Goal: Transaction & Acquisition: Book appointment/travel/reservation

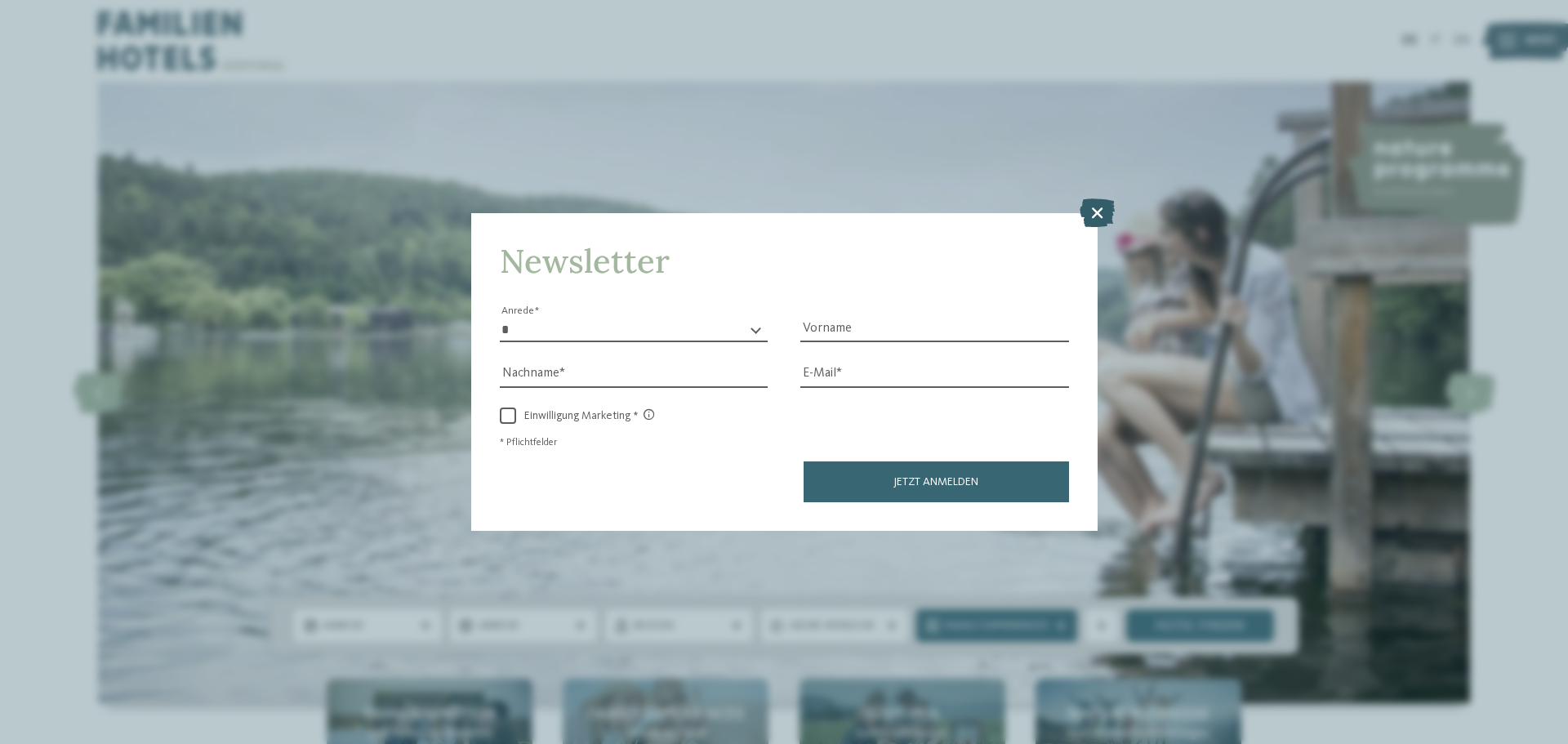
click at [1100, 205] on icon at bounding box center [1098, 213] width 35 height 29
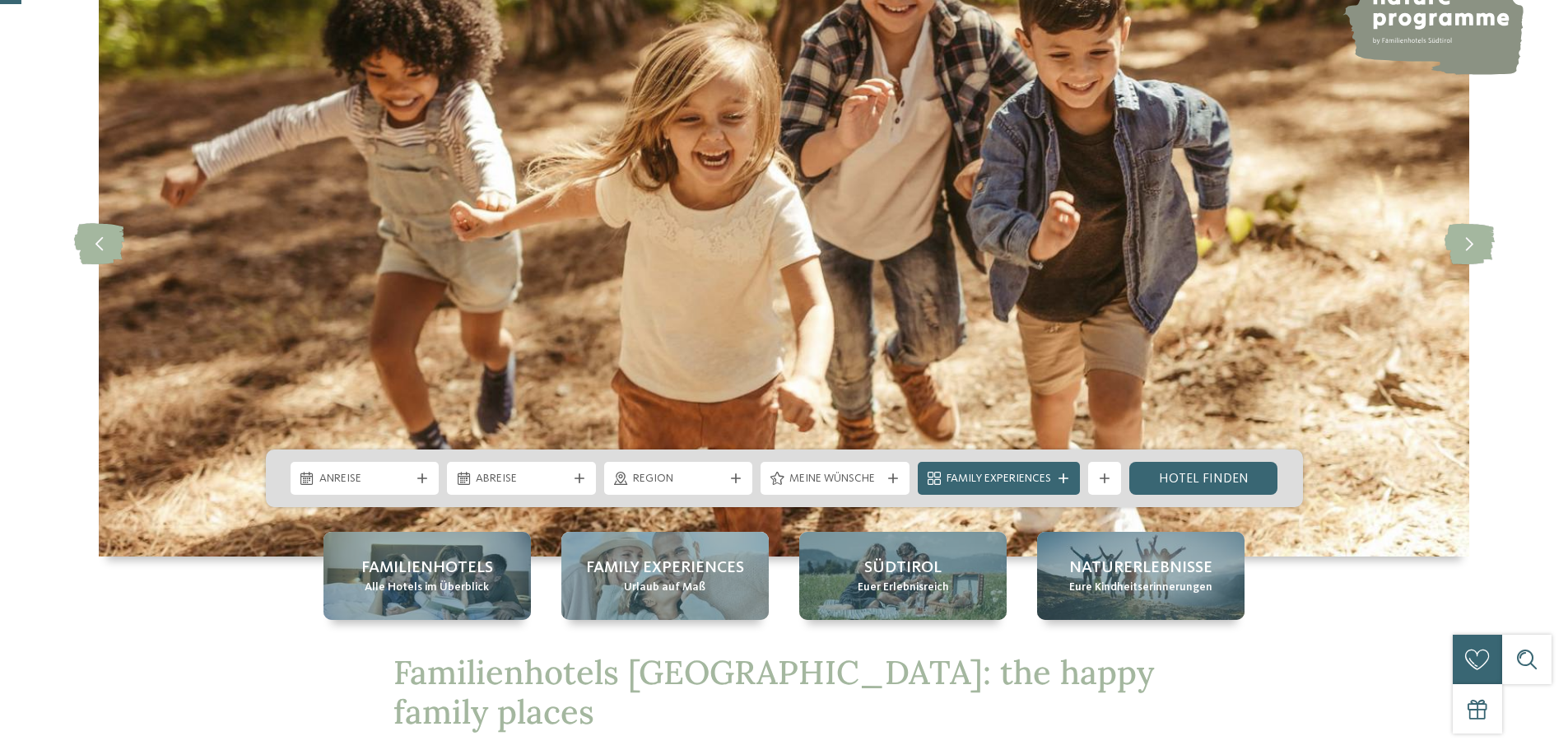
scroll to position [165, 0]
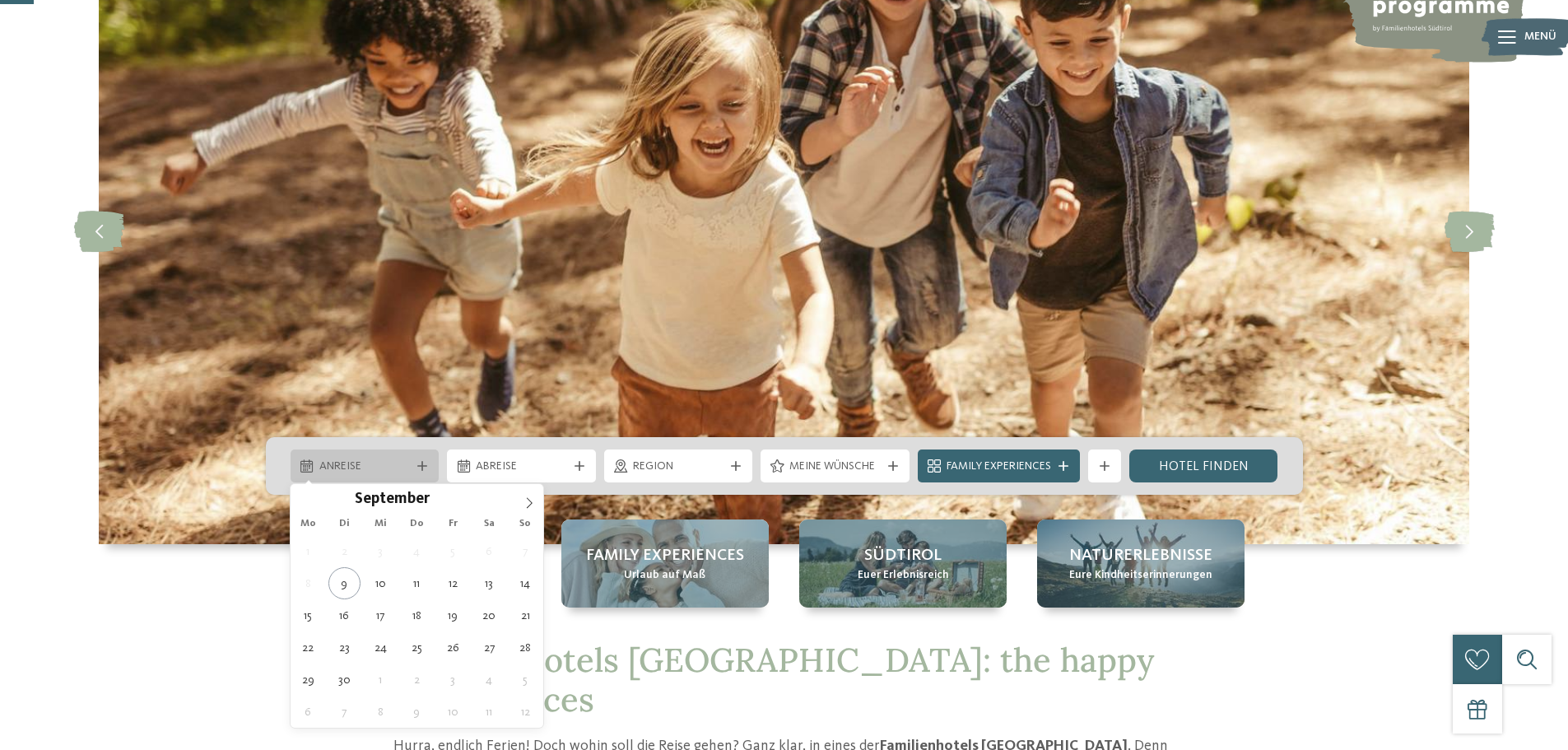
click at [345, 466] on span "Anreise" at bounding box center [364, 466] width 91 height 16
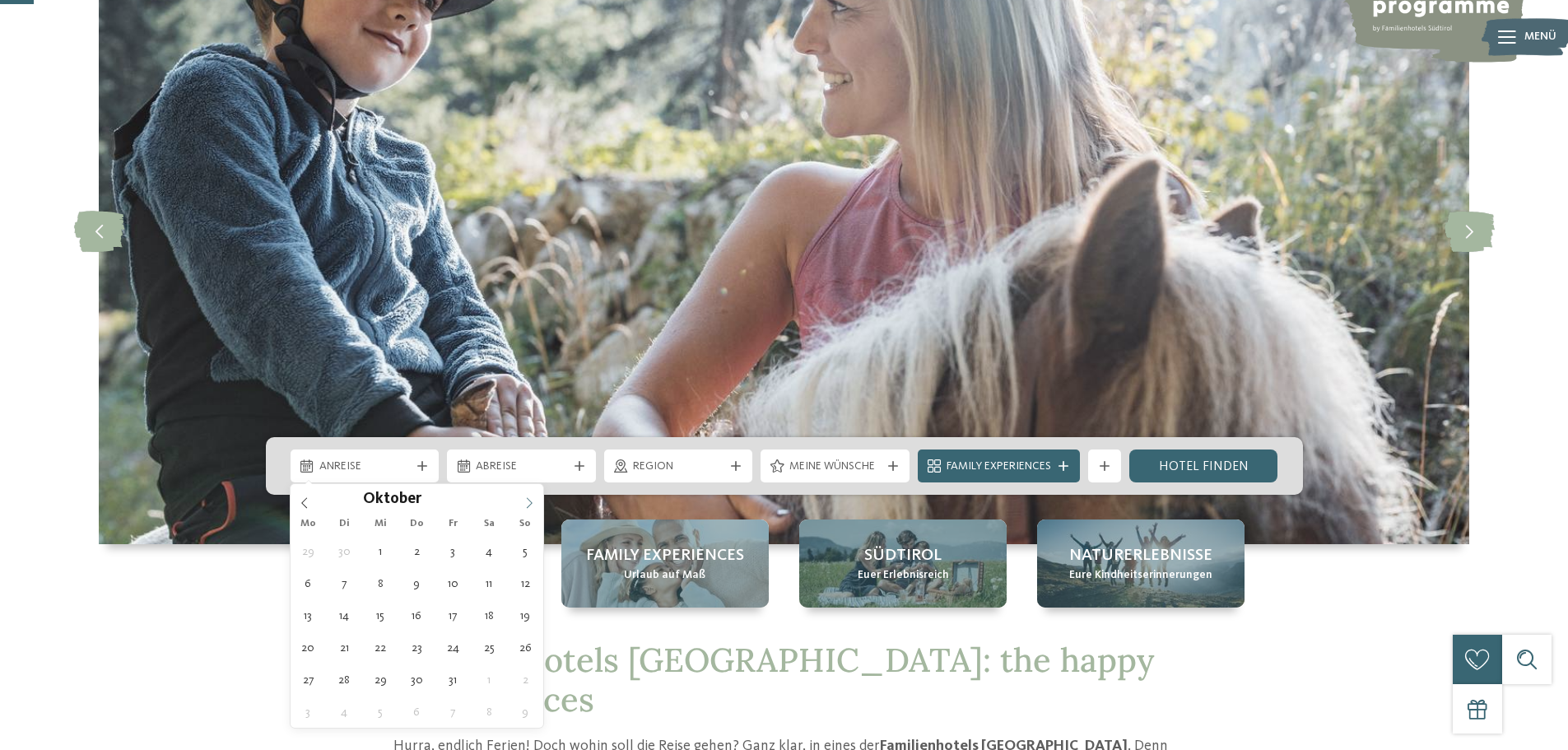
click at [528, 497] on icon at bounding box center [529, 503] width 11 height 11
type div "[DATE]"
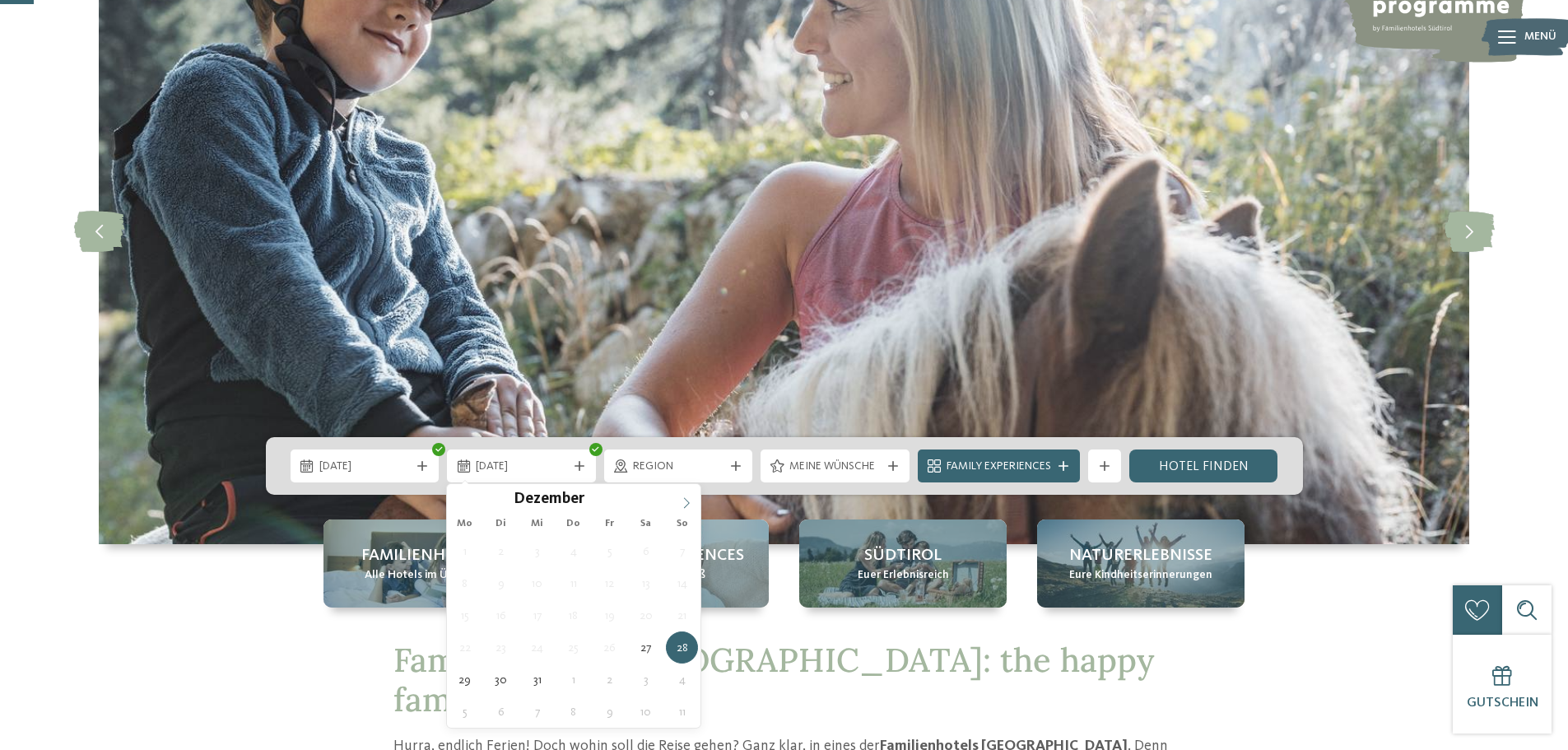
type input "****"
click at [689, 502] on icon at bounding box center [686, 503] width 11 height 11
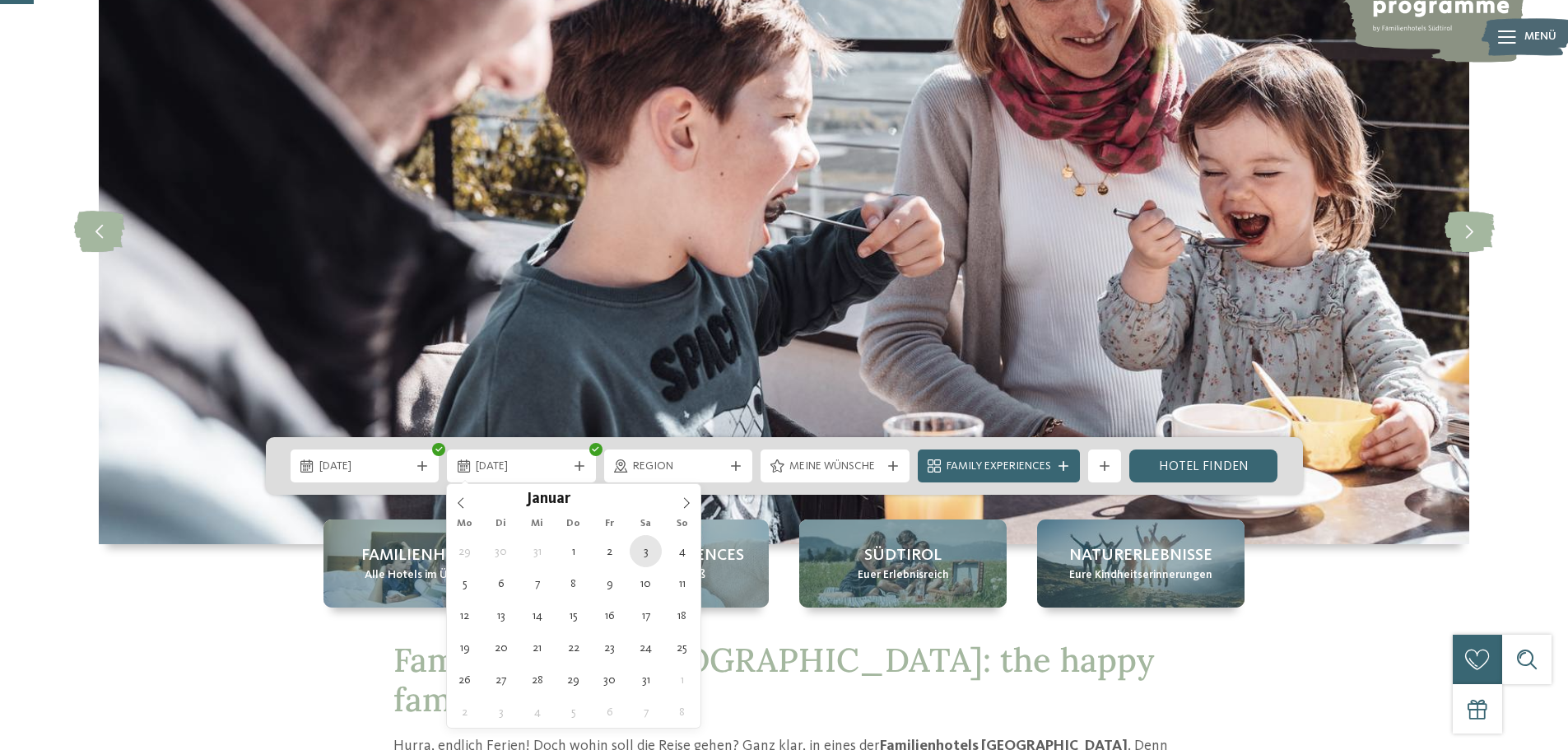
type div "[DATE]"
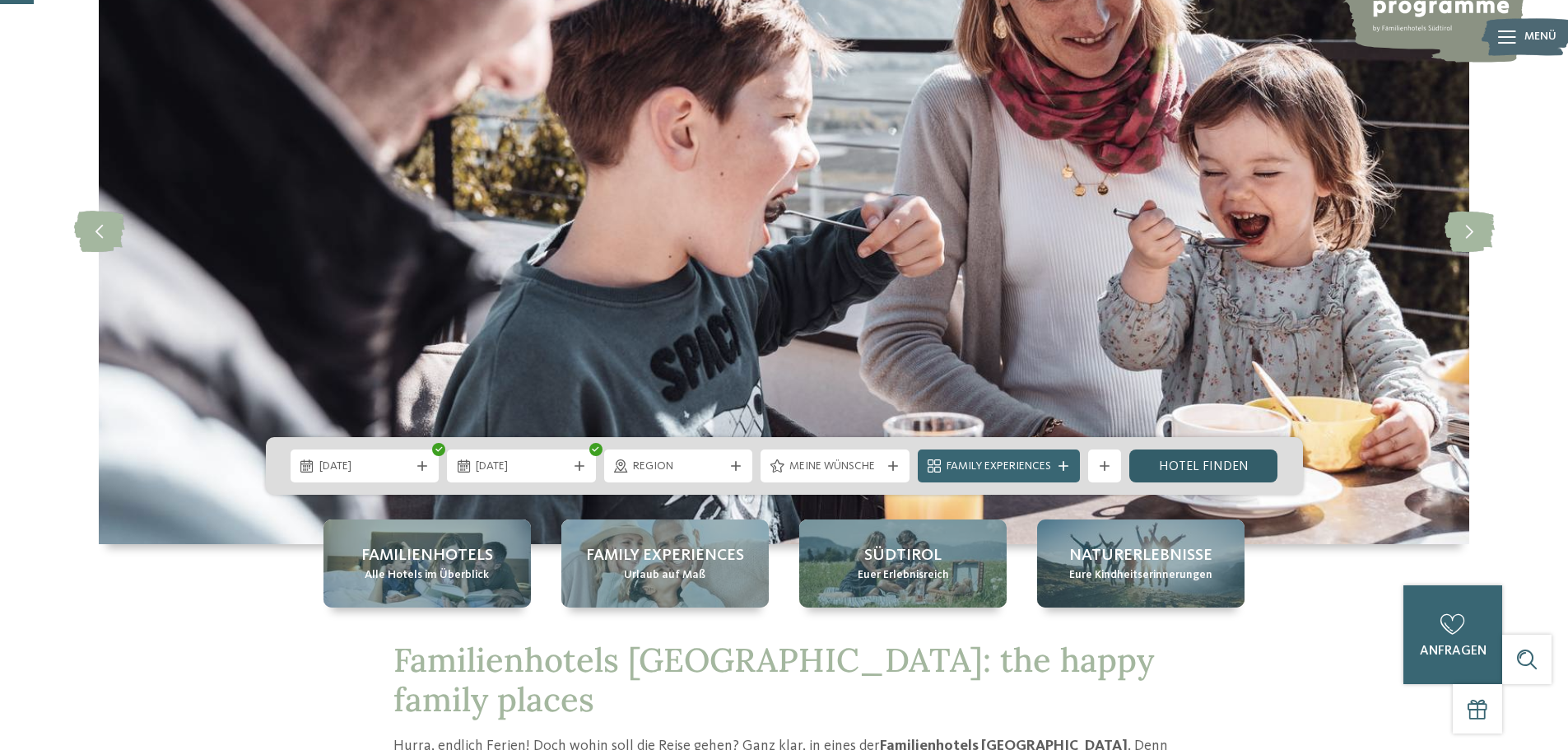
click at [1210, 463] on link "Hotel finden" at bounding box center [1203, 466] width 149 height 33
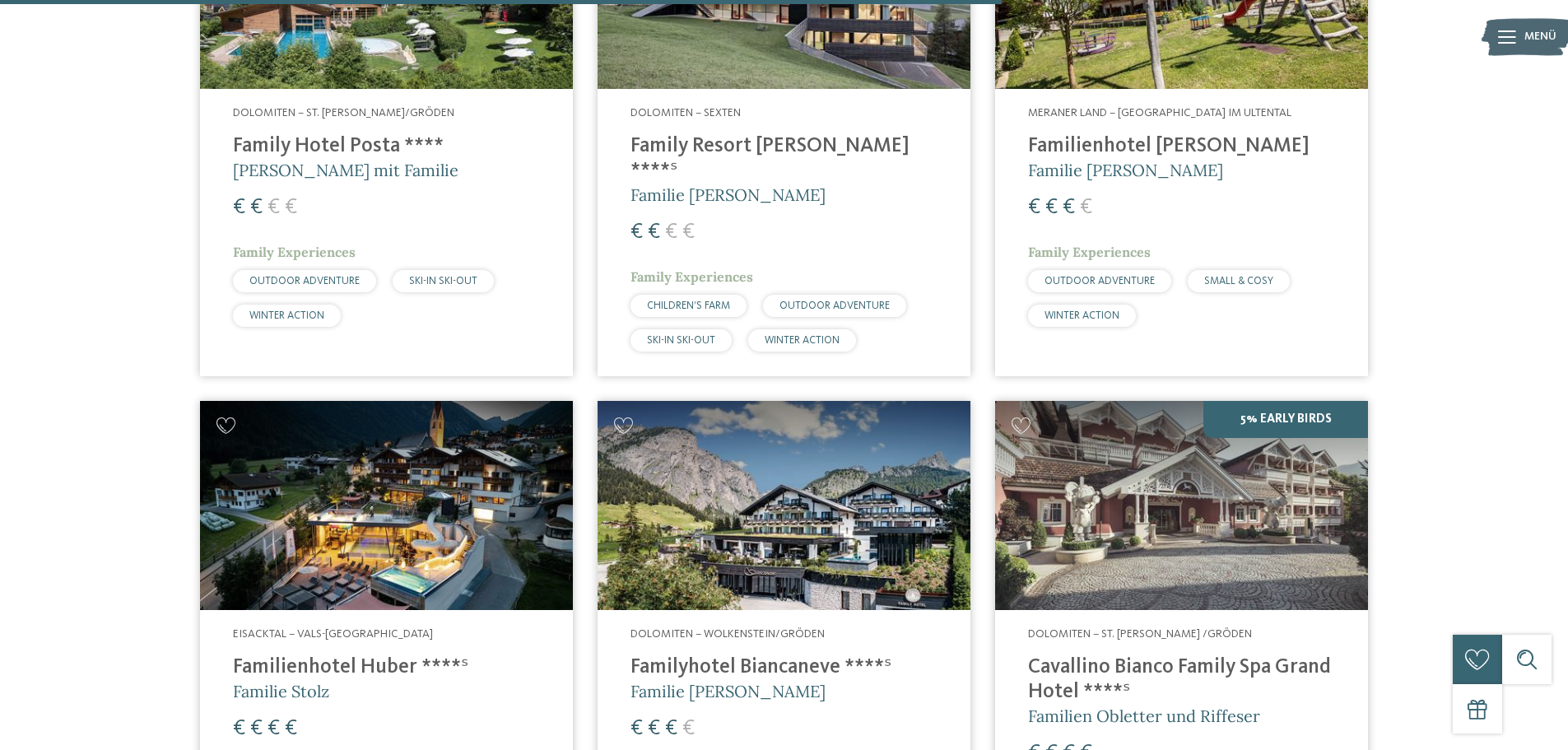
scroll to position [3009, 0]
